Goal: Book appointment/travel/reservation

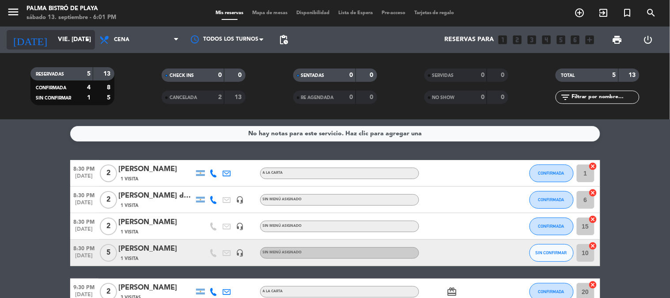
click at [84, 37] on icon "arrow_drop_down" at bounding box center [87, 39] width 11 height 11
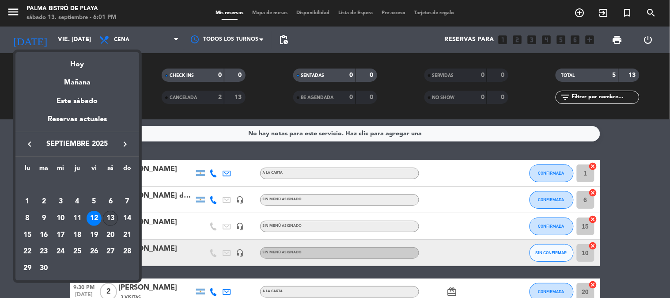
click at [114, 215] on div "13" at bounding box center [110, 218] width 15 height 15
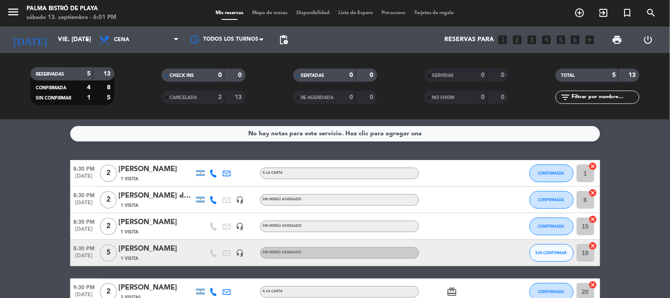
type input "sáb. [DATE]"
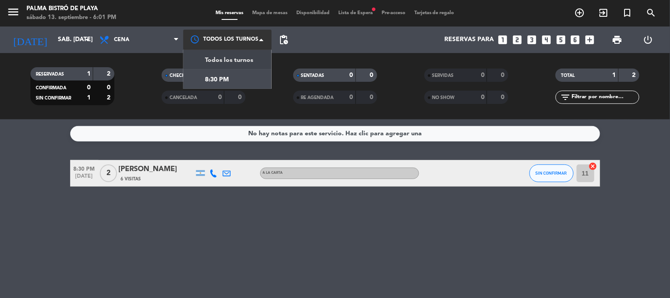
click at [257, 38] on div at bounding box center [227, 40] width 88 height 20
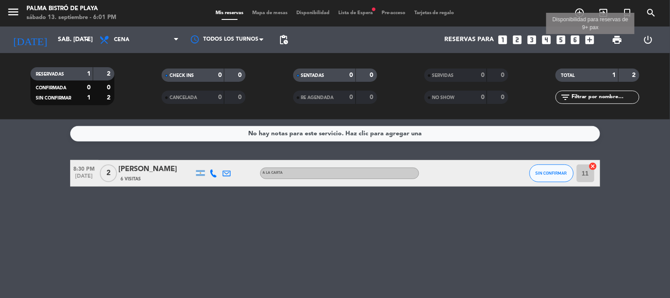
click at [593, 36] on icon "add_box" at bounding box center [589, 39] width 11 height 11
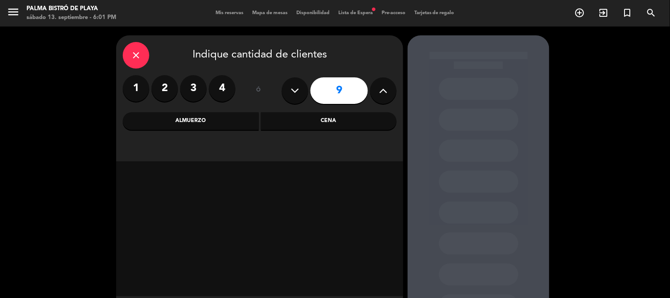
click at [383, 90] on icon at bounding box center [383, 90] width 8 height 13
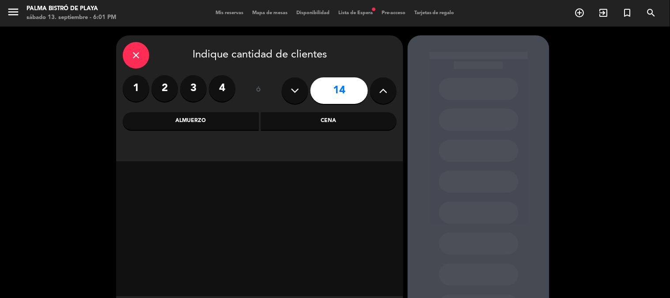
click at [383, 90] on icon at bounding box center [383, 90] width 8 height 13
type input "16"
click at [336, 125] on div "Cena" at bounding box center [329, 121] width 136 height 18
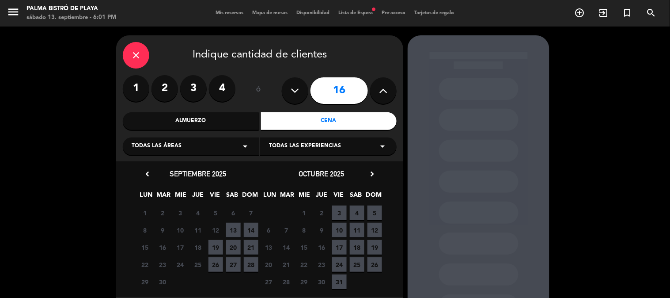
scroll to position [46, 0]
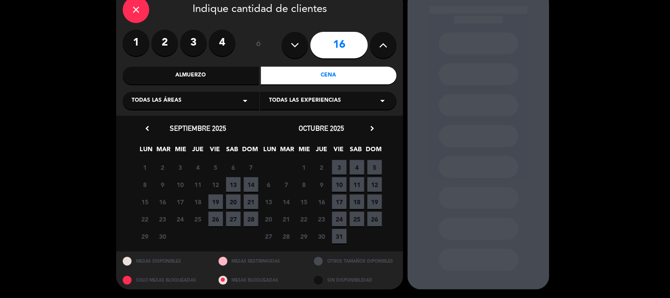
click at [235, 186] on span "13" at bounding box center [233, 184] width 15 height 15
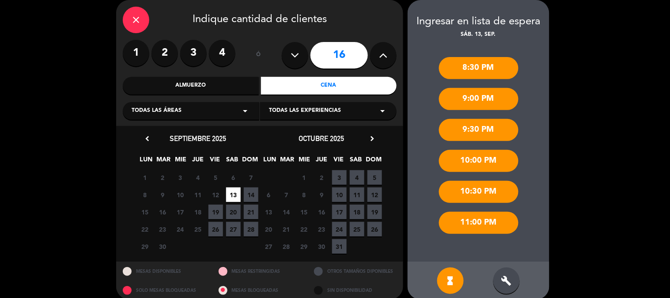
click at [483, 98] on div "9:00 PM" at bounding box center [479, 99] width 80 height 22
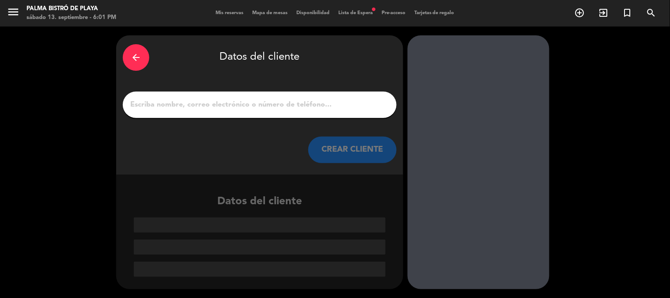
click at [160, 100] on input "1" at bounding box center [259, 105] width 261 height 12
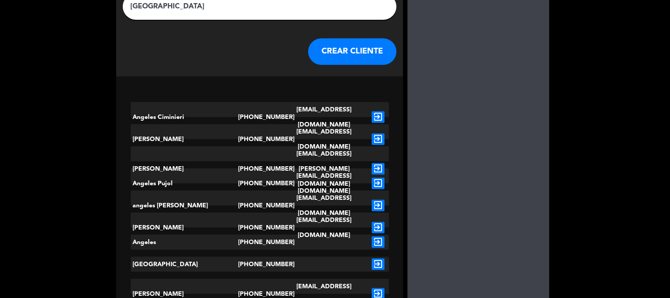
type input "[GEOGRAPHIC_DATA]"
click at [361, 49] on button "CREAR CLIENTE" at bounding box center [352, 51] width 88 height 27
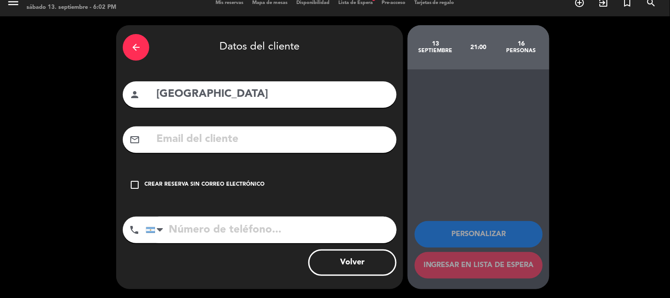
scroll to position [10, 0]
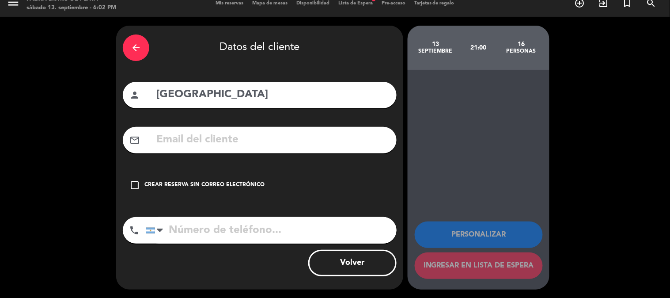
click at [169, 138] on input "text" at bounding box center [273, 140] width 235 height 18
click at [175, 227] on input "tel" at bounding box center [271, 230] width 251 height 27
type input "1135600102"
click at [667, 123] on div "arrow_back Datos del cliente person ANGELES mail_outline check_box_outline_blan…" at bounding box center [335, 157] width 670 height 281
click at [130, 182] on icon "check_box_outline_blank" at bounding box center [134, 185] width 11 height 11
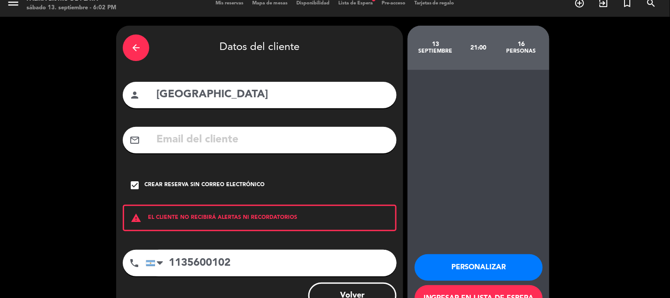
scroll to position [42, 0]
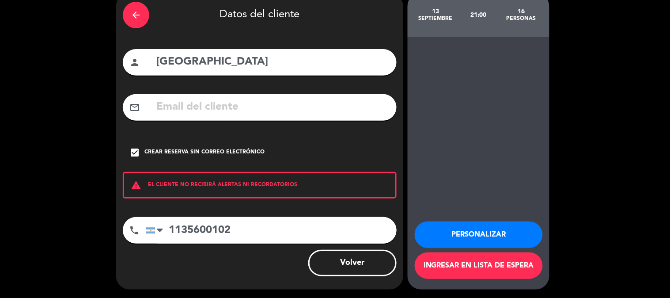
drag, startPoint x: 460, startPoint y: 231, endPoint x: 452, endPoint y: 227, distance: 9.1
click at [460, 231] on button "Personalizar" at bounding box center [479, 234] width 128 height 27
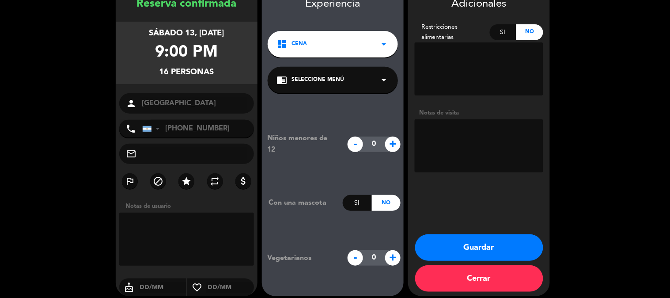
scroll to position [55, 0]
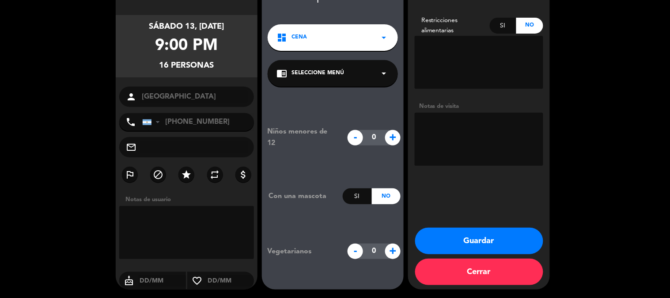
click at [508, 236] on button "Guardar" at bounding box center [479, 241] width 128 height 27
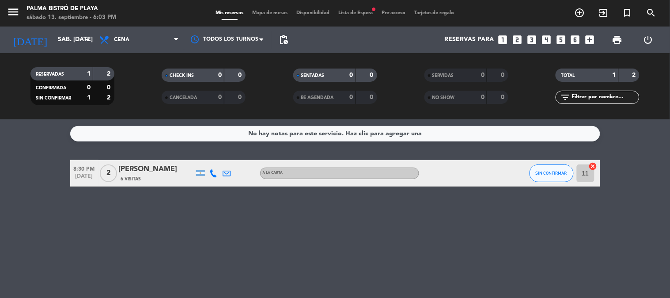
click at [351, 10] on div "Mis reservas Mapa de mesas Disponibilidad Lista de Espera fiber_manual_record P…" at bounding box center [335, 13] width 248 height 8
click at [354, 16] on div "Mis reservas Mapa de mesas Disponibilidad Lista de Espera fiber_manual_record P…" at bounding box center [335, 13] width 248 height 8
click at [356, 12] on span "Lista de Espera fiber_manual_record" at bounding box center [355, 13] width 43 height 5
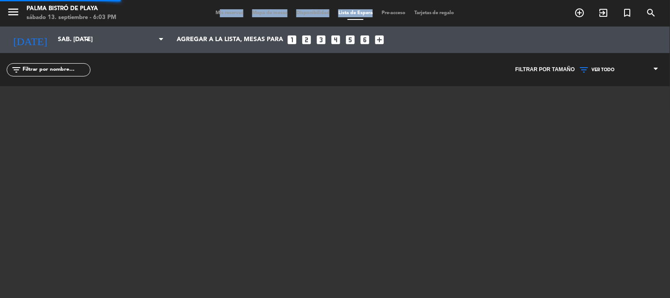
click at [356, 12] on span "Lista de Espera" at bounding box center [355, 13] width 43 height 5
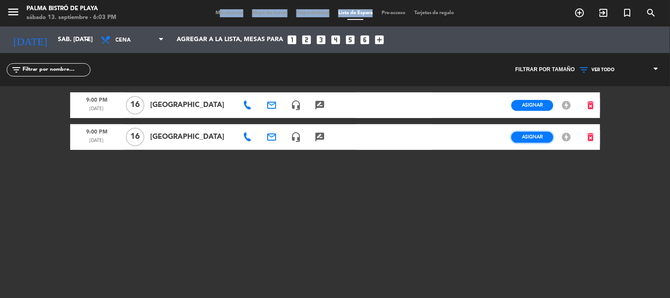
click at [540, 135] on span "Asignar" at bounding box center [532, 136] width 21 height 7
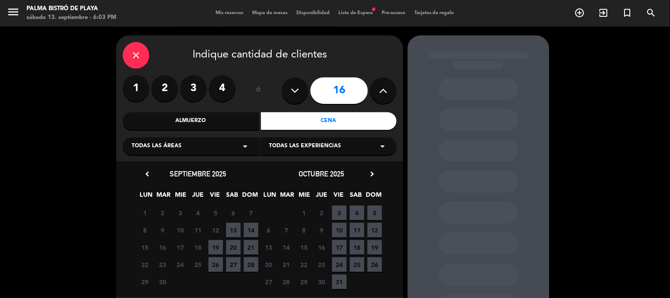
click at [232, 235] on span "13" at bounding box center [233, 230] width 15 height 15
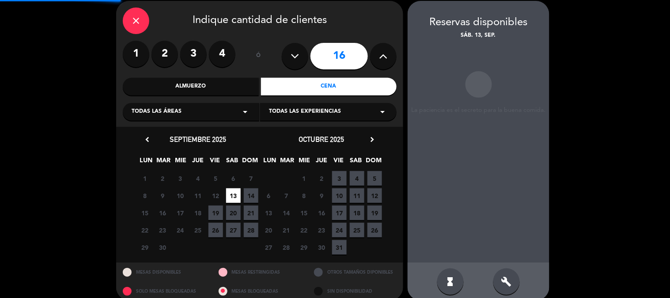
scroll to position [35, 0]
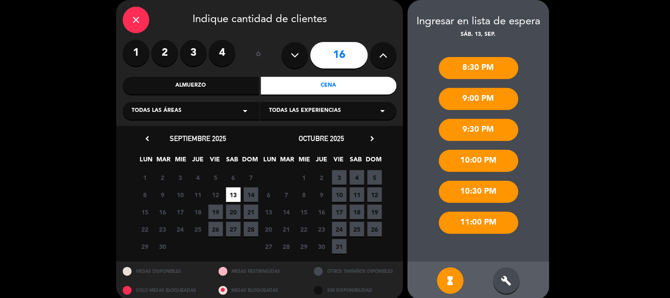
click at [323, 87] on div "Cena" at bounding box center [329, 86] width 136 height 18
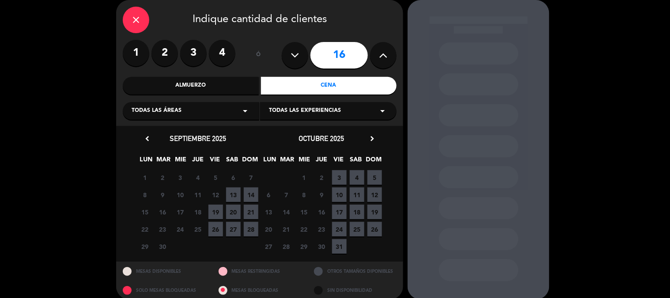
click at [347, 85] on div "Cena" at bounding box center [329, 86] width 136 height 18
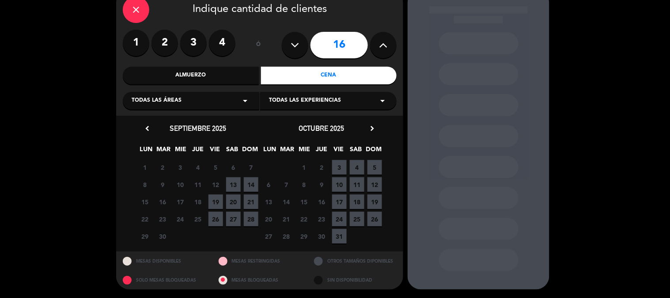
scroll to position [0, 0]
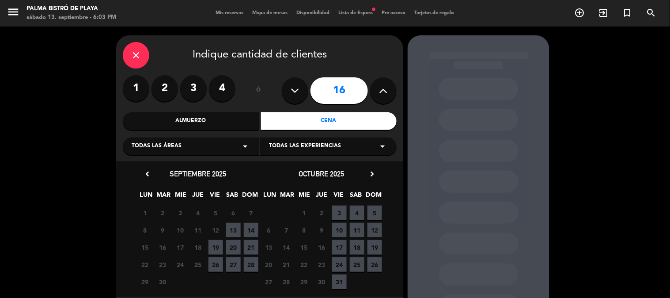
click at [222, 17] on div "Mis reservas Mapa de mesas Disponibilidad Lista de Espera fiber_manual_record P…" at bounding box center [335, 13] width 248 height 8
click at [224, 13] on span "Mis reservas" at bounding box center [229, 13] width 37 height 5
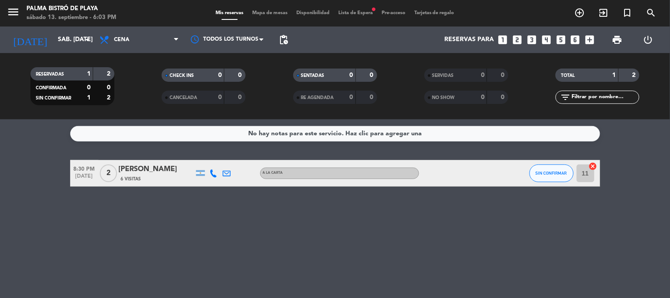
click at [358, 13] on span "Lista de Espera fiber_manual_record" at bounding box center [355, 13] width 43 height 5
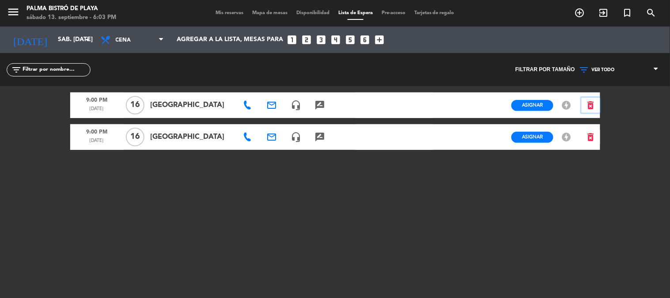
click at [591, 104] on icon "delete_forever" at bounding box center [591, 105] width 11 height 11
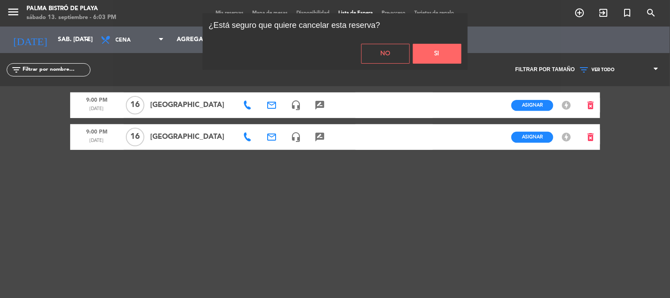
click at [422, 50] on button "Si" at bounding box center [437, 54] width 49 height 20
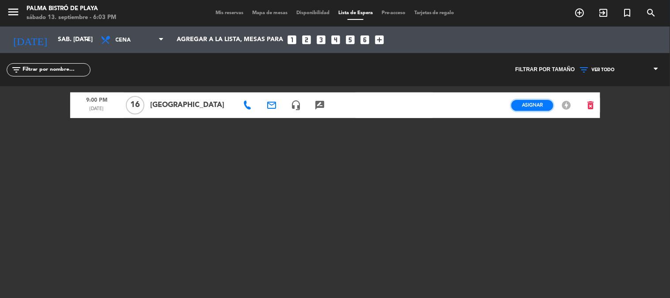
click at [536, 102] on span "Asignar" at bounding box center [532, 105] width 21 height 7
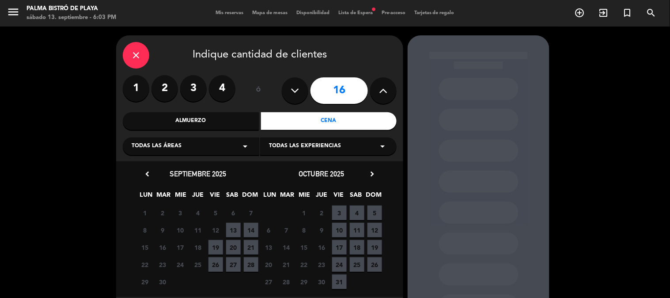
click at [233, 228] on span "13" at bounding box center [233, 230] width 15 height 15
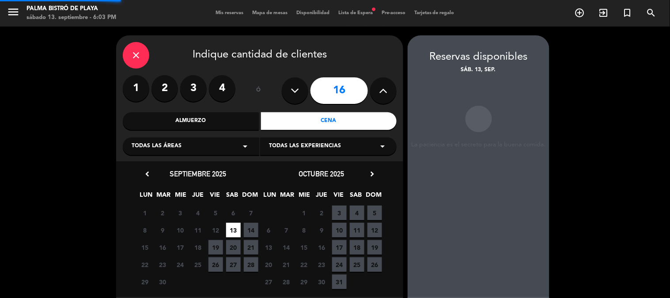
scroll to position [35, 0]
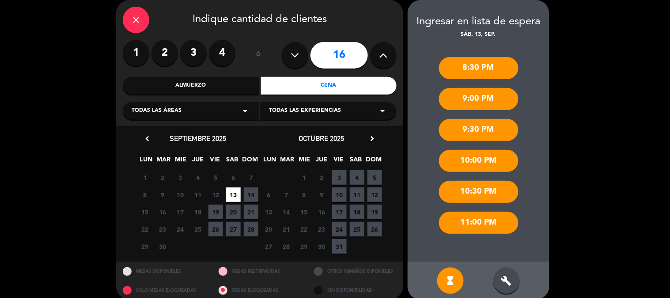
click at [497, 95] on div "9:00 PM" at bounding box center [479, 99] width 80 height 22
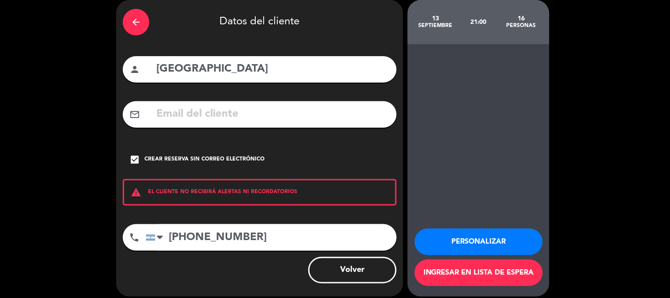
scroll to position [0, 0]
